Goal: Transaction & Acquisition: Subscribe to service/newsletter

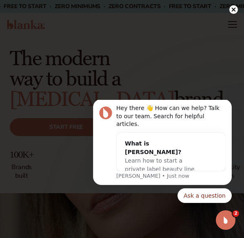
click at [236, 9] on circle at bounding box center [233, 9] width 9 height 9
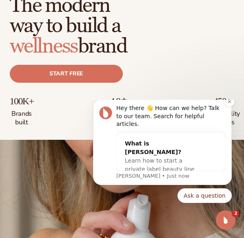
scroll to position [163, 0]
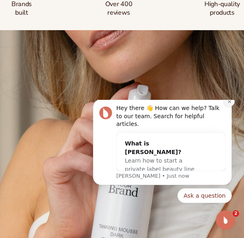
click at [229, 104] on icon "Dismiss notification" at bounding box center [229, 102] width 4 height 4
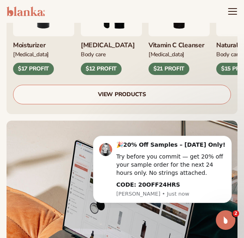
scroll to position [490, 0]
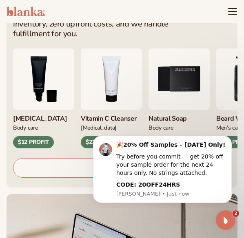
click at [74, 95] on img "3 / 9" at bounding box center [43, 79] width 61 height 61
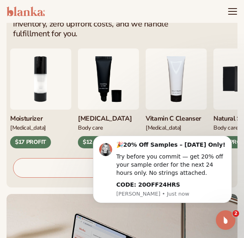
click at [105, 70] on img "3 / 9" at bounding box center [108, 79] width 61 height 61
click at [105, 130] on html "🎉 20% Off Samples – Today Only! Try before you commit — get 20% off your sample…" at bounding box center [162, 169] width 163 height 80
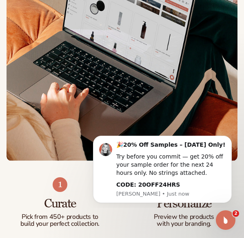
scroll to position [817, 0]
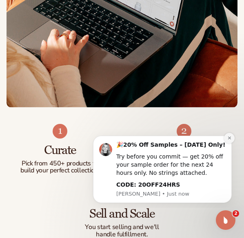
click at [229, 136] on icon "Dismiss notification" at bounding box center [229, 138] width 4 height 4
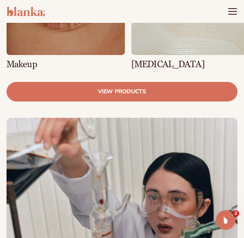
scroll to position [2205, 0]
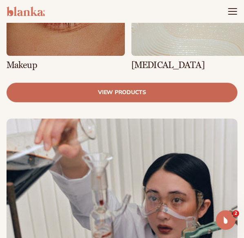
click at [174, 83] on link "View products" at bounding box center [122, 93] width 231 height 20
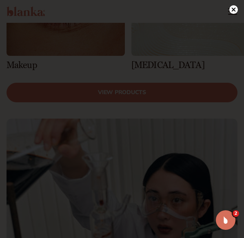
scroll to position [72, 0]
click at [236, 9] on circle at bounding box center [233, 9] width 9 height 9
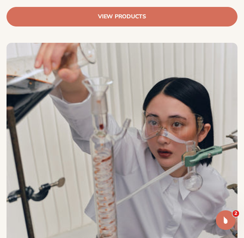
scroll to position [2286, 0]
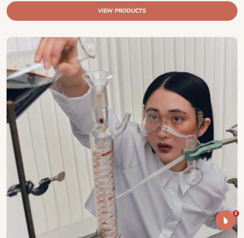
click at [179, 4] on link "View products" at bounding box center [122, 11] width 231 height 20
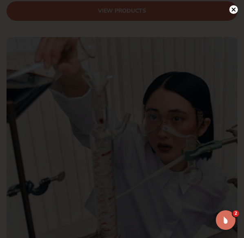
scroll to position [64, 0]
click at [232, 10] on circle at bounding box center [233, 9] width 9 height 9
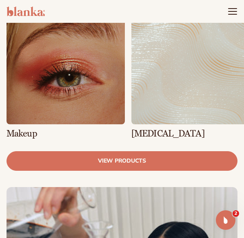
scroll to position [2123, 0]
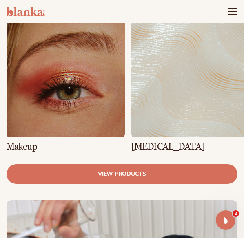
click at [176, 80] on link "2 / 8" at bounding box center [190, 85] width 118 height 132
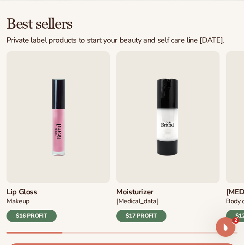
scroll to position [204, 0]
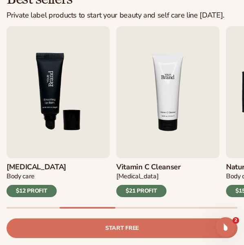
click at [156, 143] on img "4 / 9" at bounding box center [167, 92] width 103 height 132
click at [151, 193] on div "$21 PROFIT" at bounding box center [141, 191] width 50 height 12
click at [161, 164] on h3 "Vitamin C Cleanser" at bounding box center [148, 167] width 65 height 8
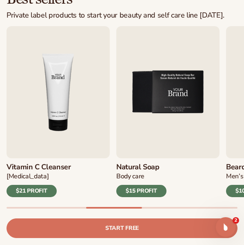
click at [167, 115] on img "5 / 9" at bounding box center [167, 92] width 103 height 132
click at [174, 167] on div "Natural Soap Body Care $15 PROFIT" at bounding box center [167, 177] width 103 height 39
click at [155, 189] on div "$15 PROFIT" at bounding box center [141, 191] width 50 height 12
click at [147, 120] on img "5 / 9" at bounding box center [167, 92] width 103 height 132
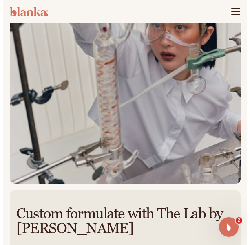
scroll to position [745, 0]
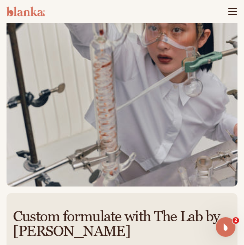
click at [227, 12] on header "Cart product catalog The Lab by Blanka" at bounding box center [122, 11] width 244 height 23
click at [229, 11] on icon "Menu" at bounding box center [232, 11] width 9 height 0
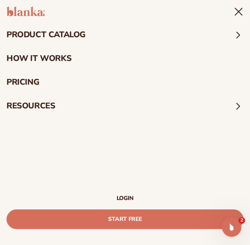
click at [200, 36] on summary "product catalog" at bounding box center [125, 35] width 250 height 24
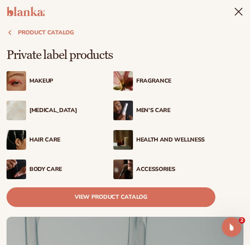
click at [136, 93] on div "Makeup" at bounding box center [111, 124] width 209 height 111
click at [147, 88] on div "Fragrance" at bounding box center [164, 81] width 102 height 20
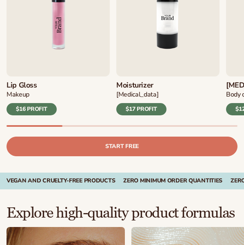
click at [170, 49] on img "2 / 9" at bounding box center [167, 10] width 103 height 132
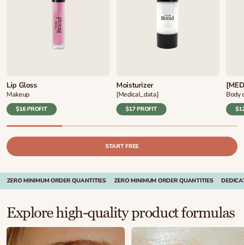
click at [157, 144] on link "Start free" at bounding box center [122, 146] width 231 height 20
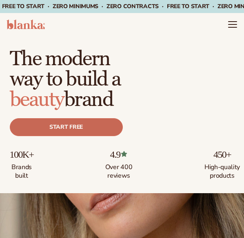
click at [91, 136] on link "Start free" at bounding box center [66, 127] width 113 height 18
